Goal: Check status: Check status

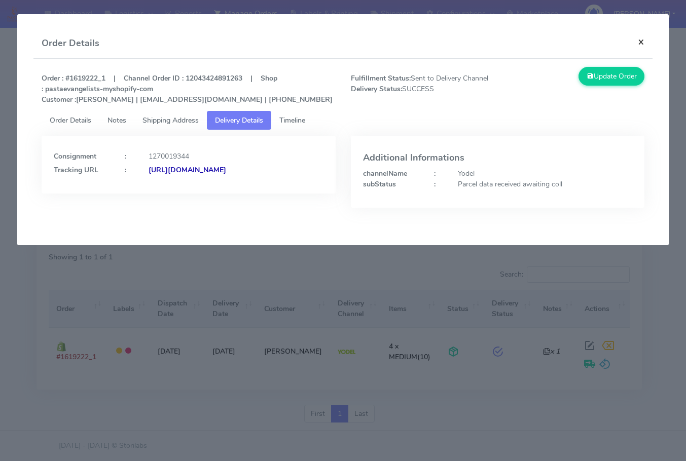
click at [641, 37] on button "×" at bounding box center [641, 41] width 23 height 27
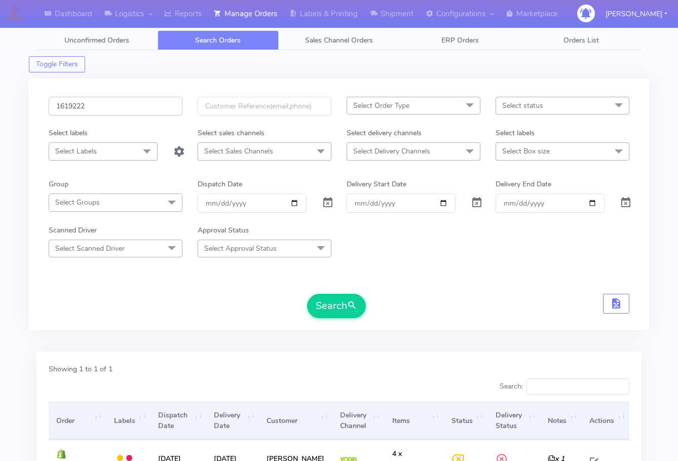
drag, startPoint x: 117, startPoint y: 100, endPoint x: 215, endPoint y: 207, distance: 145.0
click at [117, 100] on input "1619222" at bounding box center [116, 106] width 134 height 19
paste input "8664"
click at [340, 309] on button "Search" at bounding box center [336, 306] width 59 height 24
click at [94, 107] on input "1618664" at bounding box center [116, 106] width 134 height 19
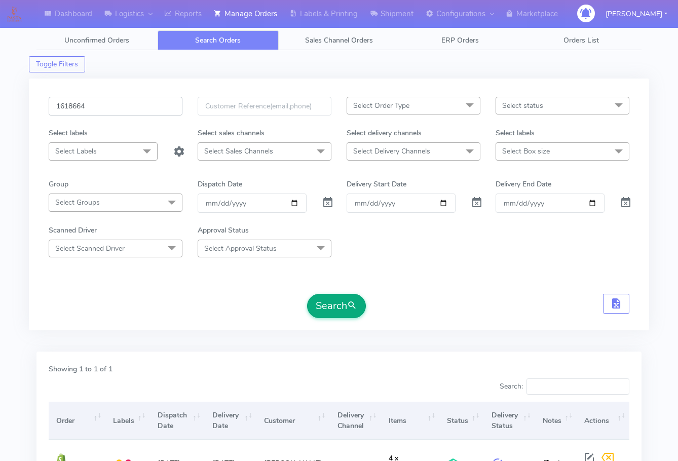
paste input "760"
type input "1618760"
click at [318, 310] on button "Search" at bounding box center [336, 306] width 59 height 24
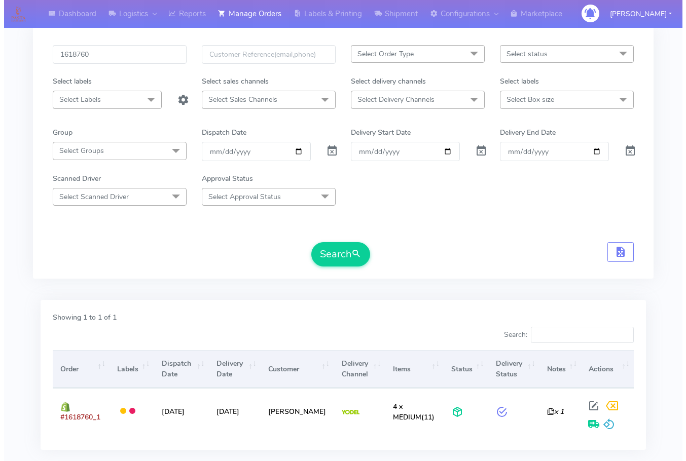
scroll to position [112, 0]
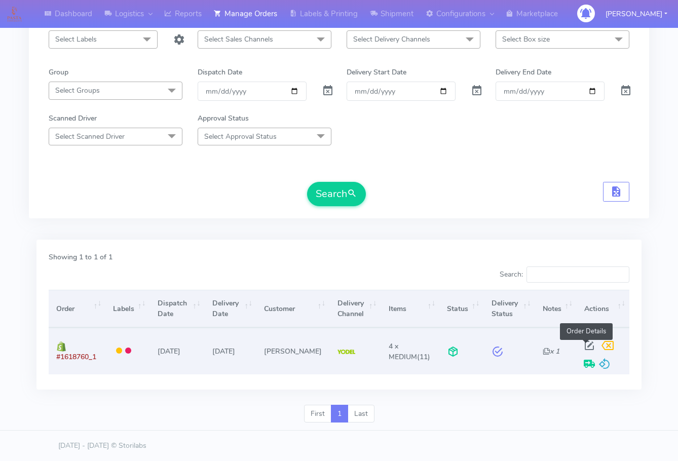
click at [586, 344] on span at bounding box center [590, 348] width 18 height 10
select select "5"
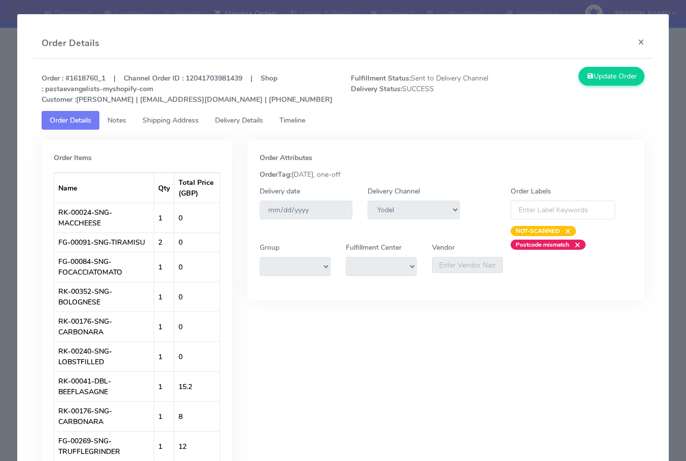
click at [152, 119] on span "Shipping Address" at bounding box center [170, 121] width 56 height 10
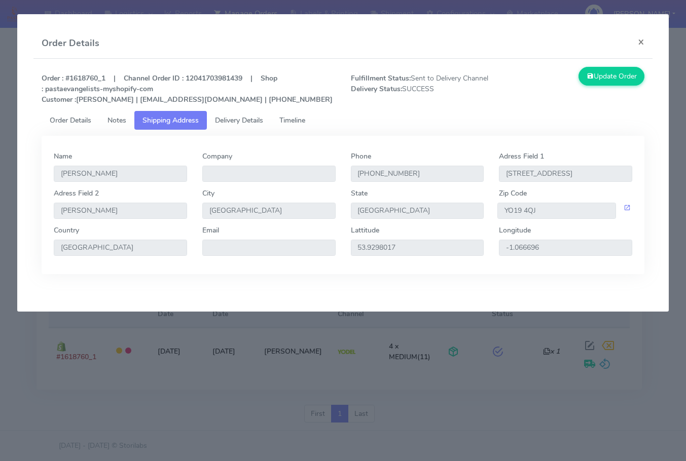
click at [231, 121] on span "Delivery Details" at bounding box center [239, 121] width 48 height 10
